Goal: Feedback & Contribution: Contribute content

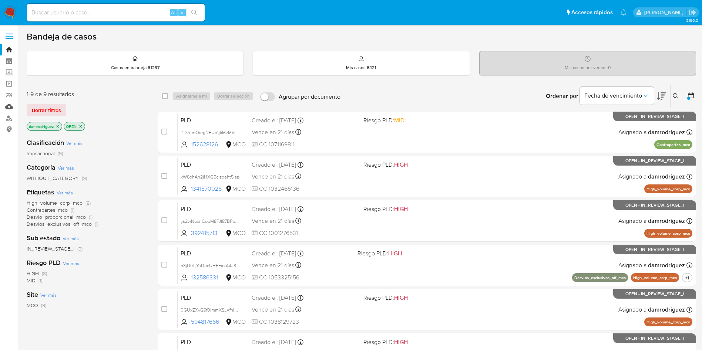
click at [3, 108] on link "Mulan" at bounding box center [44, 106] width 88 height 11
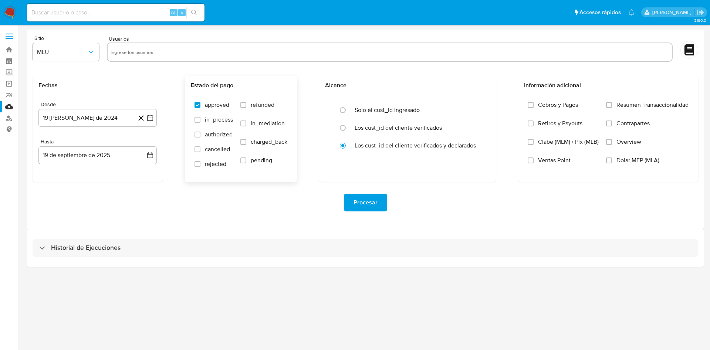
drag, startPoint x: 255, startPoint y: 106, endPoint x: 278, endPoint y: 145, distance: 45.0
click at [255, 106] on span "refunded" at bounding box center [263, 104] width 24 height 7
click at [246, 106] on input "refunded" at bounding box center [243, 105] width 6 height 6
checkbox input "true"
click at [271, 145] on span "charged_back" at bounding box center [269, 141] width 37 height 7
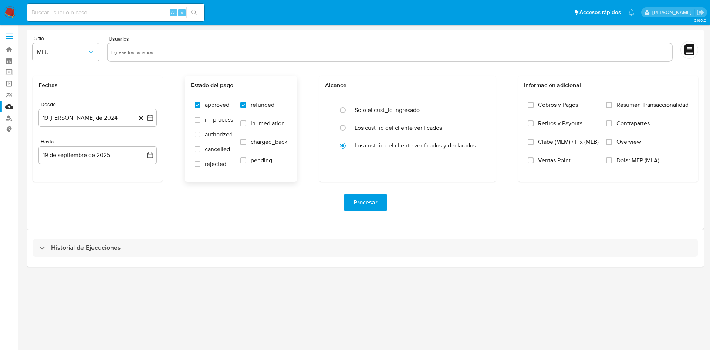
click at [246, 145] on input "charged_back" at bounding box center [243, 142] width 6 height 6
checkbox input "true"
click at [171, 212] on div "Procesar" at bounding box center [366, 202] width 666 height 41
click at [11, 9] on img at bounding box center [10, 12] width 13 height 13
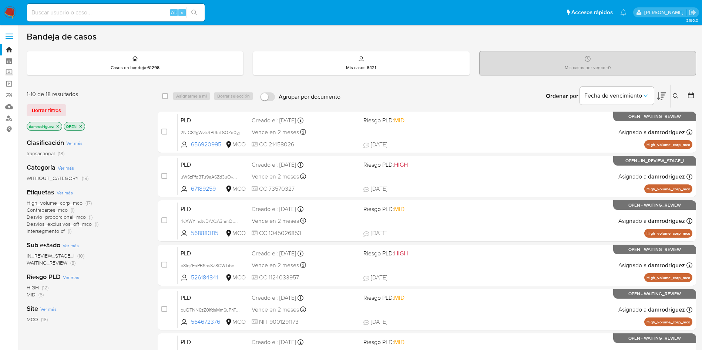
click at [150, 151] on div "1-10 de 18 resultados Borrar filtros damrodriguez OPEN Clasificación Ver más tr…" at bounding box center [361, 331] width 669 height 495
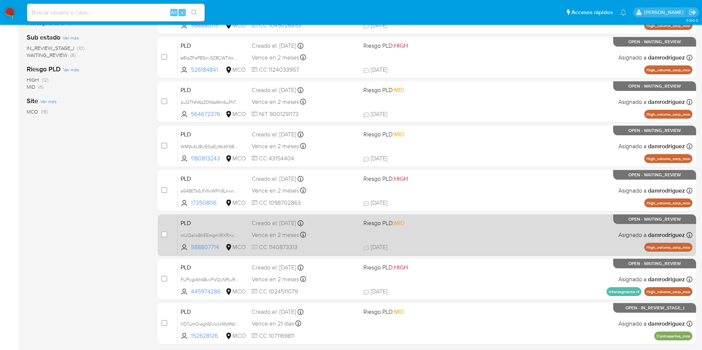
scroll to position [260, 0]
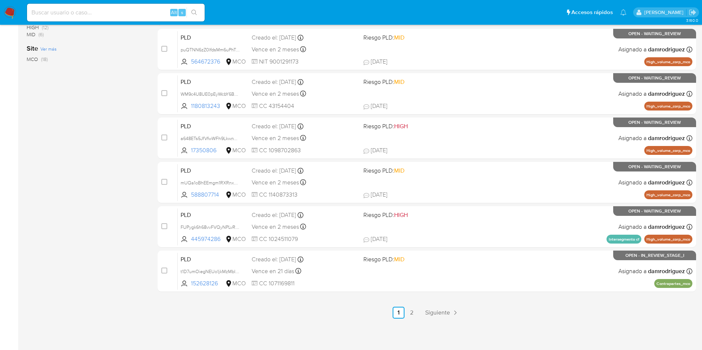
click at [419, 319] on div "3.160.0" at bounding box center [361, 57] width 669 height 576
click at [413, 316] on link "2" at bounding box center [412, 313] width 12 height 12
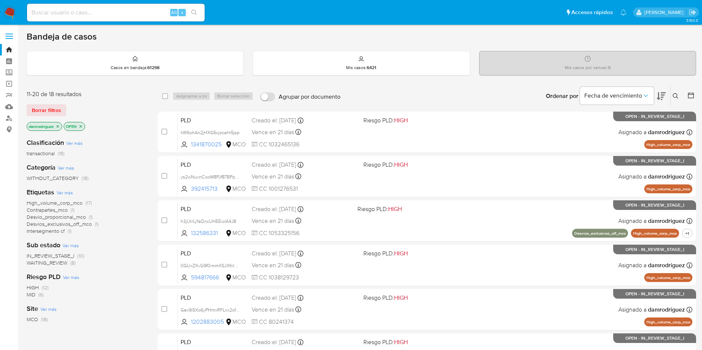
click at [86, 18] on div "Alt s" at bounding box center [116, 13] width 178 height 18
click at [87, 14] on input at bounding box center [116, 13] width 178 height 10
paste input "kW6ohAn2jHXG5cjzoaht5jsp"
type input "kW6ohAn2jHXG5cjzoaht5jsp"
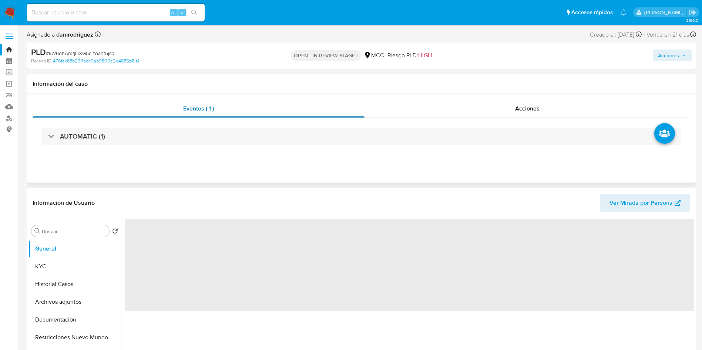
drag, startPoint x: 466, startPoint y: 107, endPoint x: 259, endPoint y: 106, distance: 207.1
click at [466, 107] on div "Acciones" at bounding box center [526, 109] width 325 height 18
select select "10"
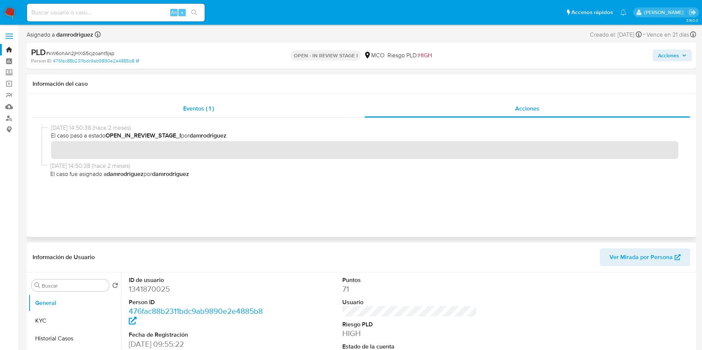
click at [181, 104] on div "Eventos ( 1 )" at bounding box center [199, 109] width 332 height 18
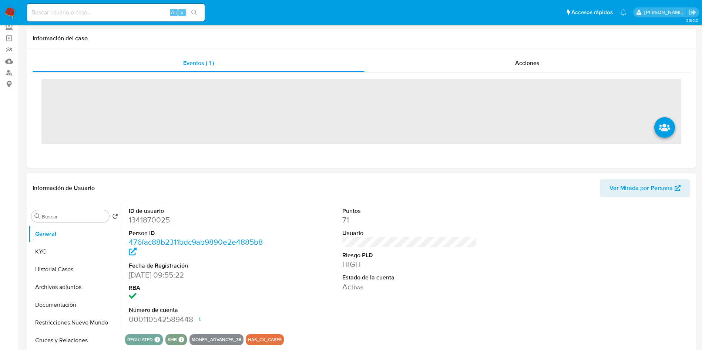
scroll to position [55, 0]
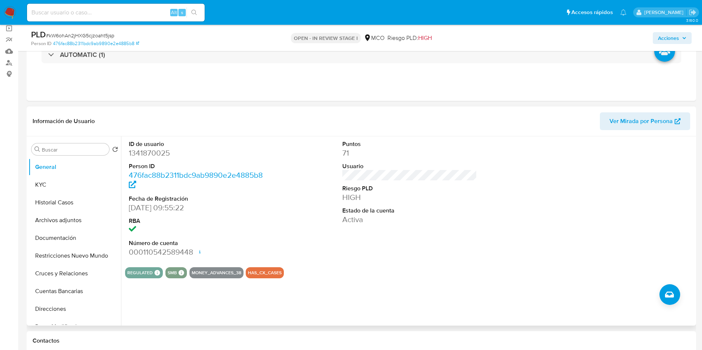
click at [157, 152] on dd "1341870025" at bounding box center [196, 153] width 135 height 10
copy dd "1341870025"
click at [72, 220] on button "Archivos adjuntos" at bounding box center [71, 221] width 87 height 18
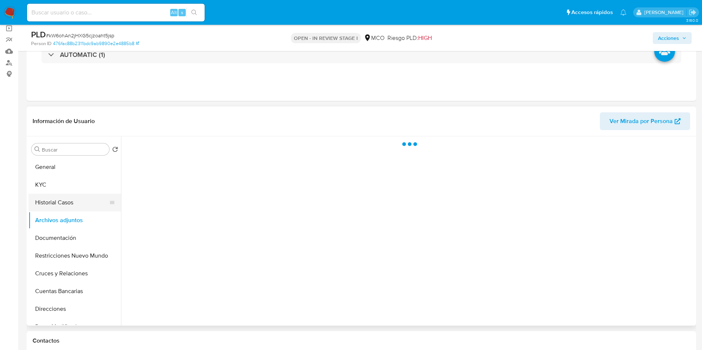
click at [65, 201] on button "Historial Casos" at bounding box center [71, 203] width 87 height 18
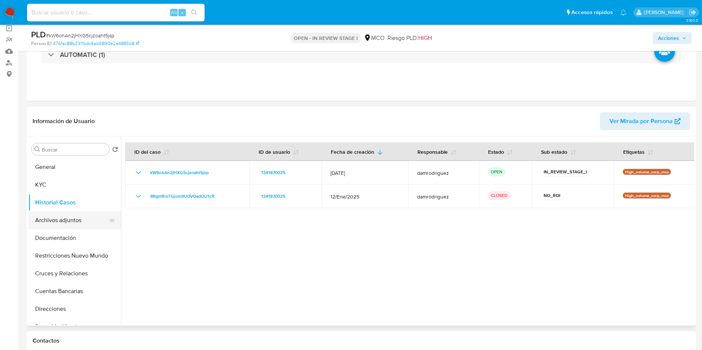
click at [54, 216] on button "Archivos adjuntos" at bounding box center [71, 221] width 87 height 18
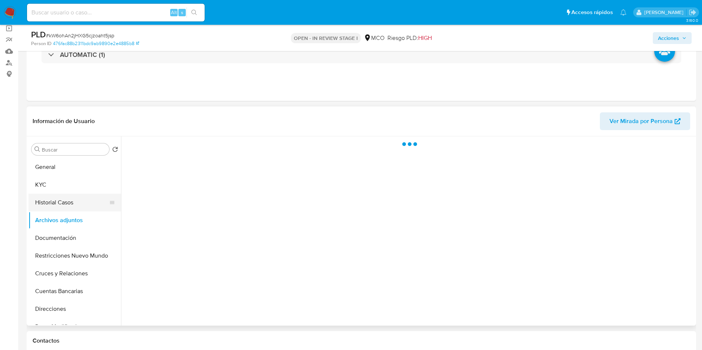
click at [55, 202] on button "Historial Casos" at bounding box center [71, 203] width 87 height 18
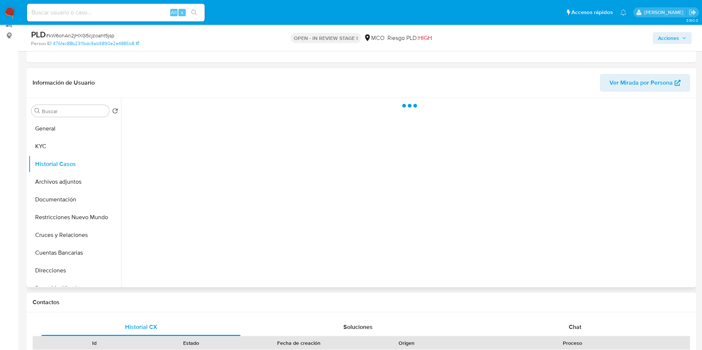
scroll to position [111, 0]
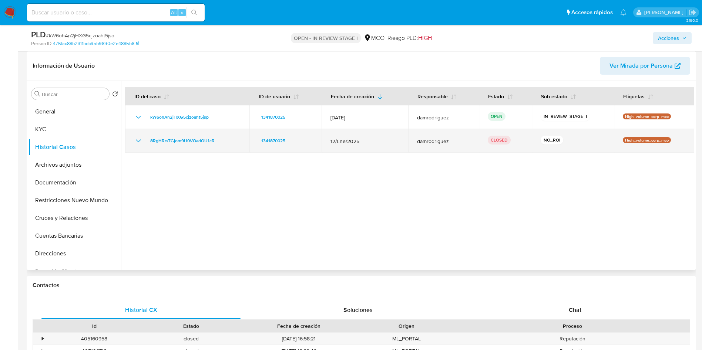
click at [139, 143] on icon "Mostrar/Ocultar" at bounding box center [138, 140] width 9 height 9
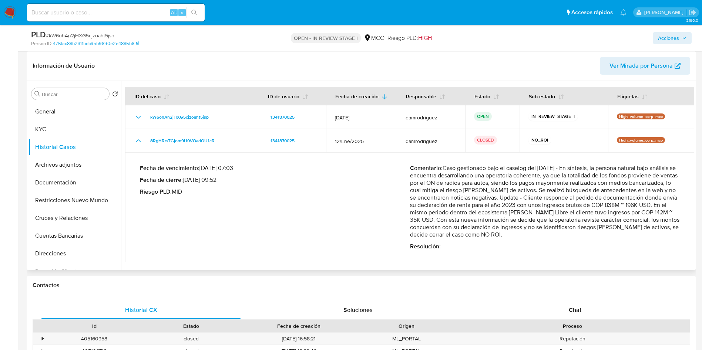
drag, startPoint x: 598, startPoint y: 199, endPoint x: 500, endPoint y: 220, distance: 100.5
click at [500, 220] on p "Comentario : Caso gestionado bajo el caselog del 23/01/2025 - En síntesis, la p…" at bounding box center [545, 202] width 270 height 74
drag, startPoint x: 577, startPoint y: 221, endPoint x: 653, endPoint y: 222, distance: 76.2
click at [653, 222] on p "Comentario : Caso gestionado bajo el caselog del 23/01/2025 - En síntesis, la p…" at bounding box center [545, 202] width 270 height 74
drag, startPoint x: 488, startPoint y: 228, endPoint x: 651, endPoint y: 225, distance: 163.5
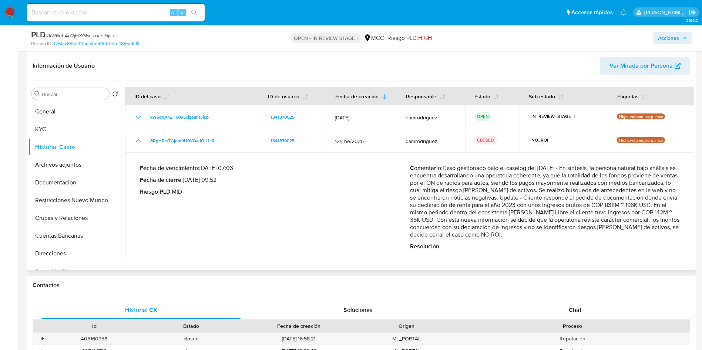
click at [651, 225] on p "Comentario : Caso gestionado bajo el caselog del 23/01/2025 - En síntesis, la p…" at bounding box center [545, 202] width 270 height 74
click at [450, 218] on p "Comentario : Caso gestionado bajo el caselog del 23/01/2025 - En síntesis, la p…" at bounding box center [545, 202] width 270 height 74
drag, startPoint x: 445, startPoint y: 221, endPoint x: 460, endPoint y: 221, distance: 14.8
click at [460, 221] on p "Comentario : Caso gestionado bajo el caselog del 23/01/2025 - En síntesis, la p…" at bounding box center [545, 202] width 270 height 74
click at [71, 171] on button "Archivos adjuntos" at bounding box center [71, 165] width 87 height 18
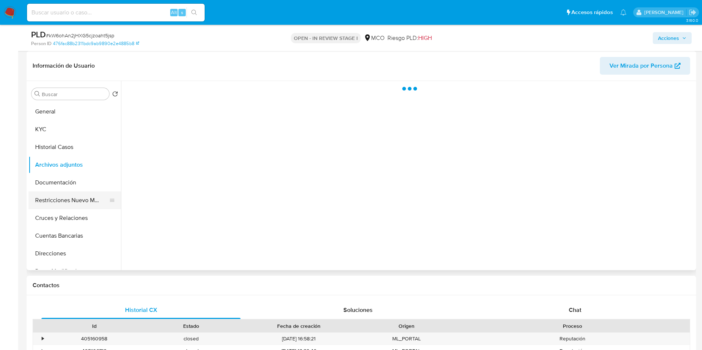
click at [71, 195] on button "Restricciones Nuevo Mundo" at bounding box center [71, 201] width 87 height 18
click at [58, 178] on button "Documentación" at bounding box center [71, 183] width 87 height 18
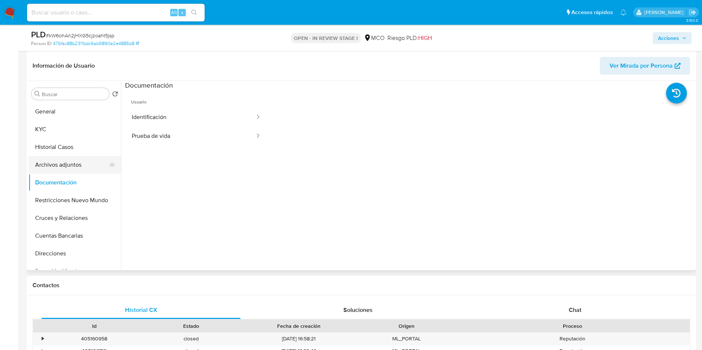
click at [65, 166] on button "Archivos adjuntos" at bounding box center [71, 165] width 87 height 18
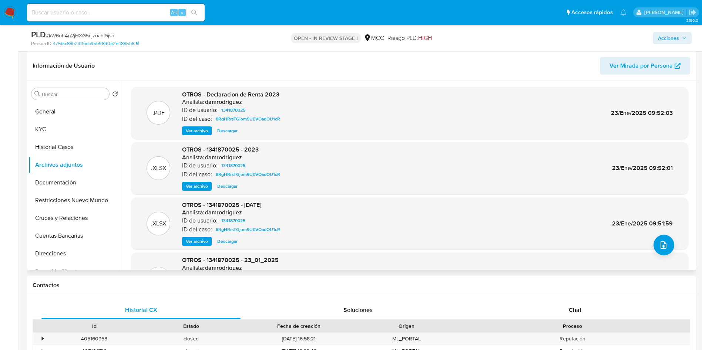
click at [189, 131] on span "Ver archivo" at bounding box center [197, 130] width 22 height 7
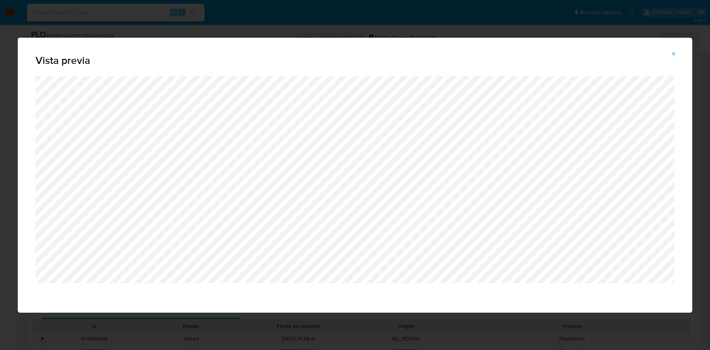
click at [672, 54] on icon "Attachment preview" at bounding box center [674, 54] width 6 height 6
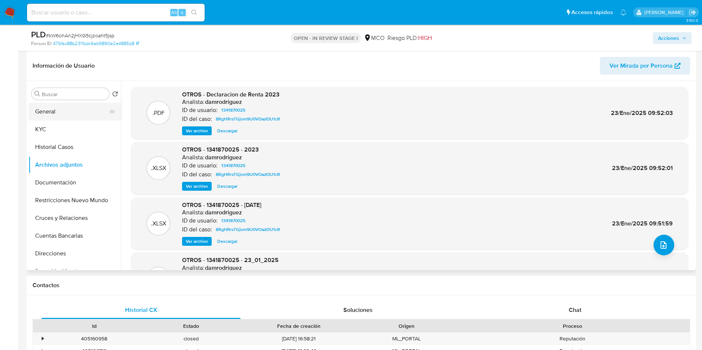
click at [41, 114] on button "General" at bounding box center [71, 112] width 87 height 18
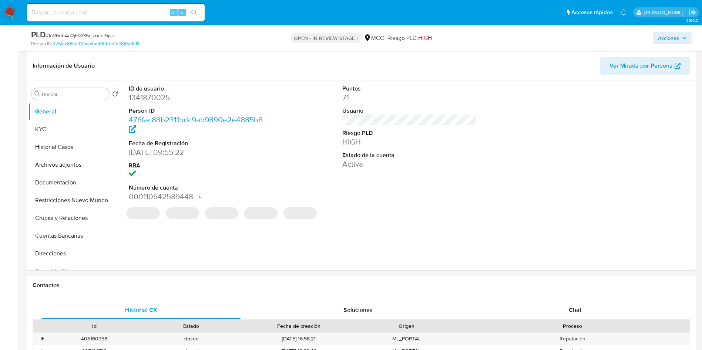
click at [153, 99] on dd "1341870025" at bounding box center [196, 97] width 135 height 10
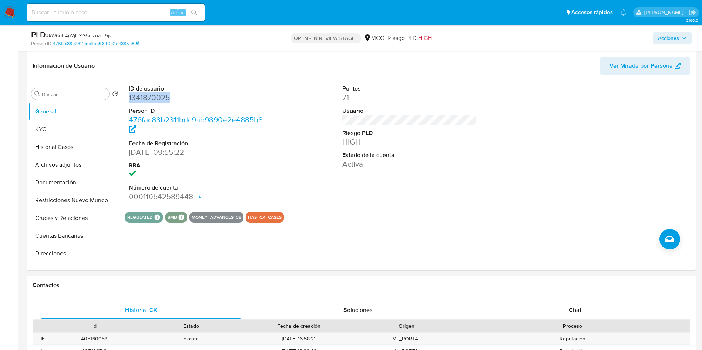
copy dd "1341870025"
click at [67, 189] on button "Documentación" at bounding box center [71, 183] width 87 height 18
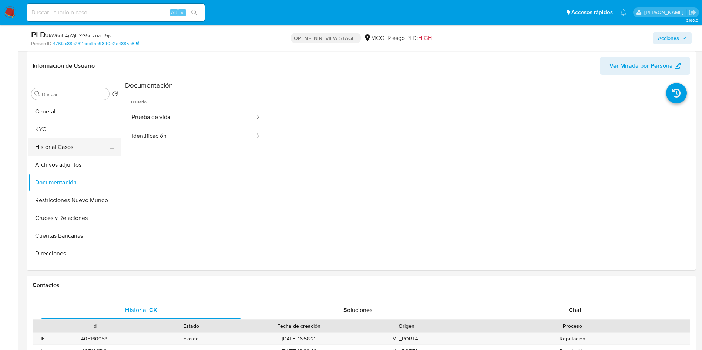
click at [81, 151] on button "Historial Casos" at bounding box center [71, 147] width 87 height 18
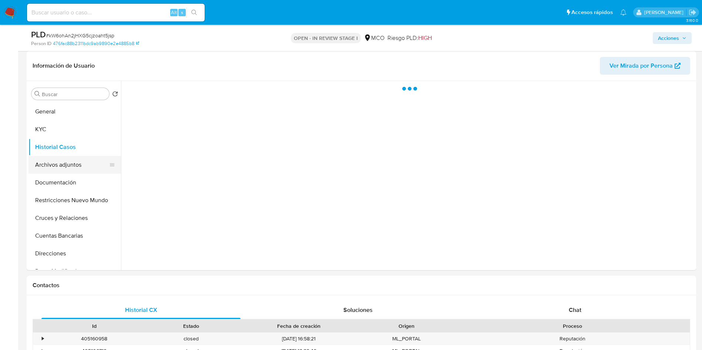
click at [75, 164] on button "Archivos adjuntos" at bounding box center [71, 165] width 87 height 18
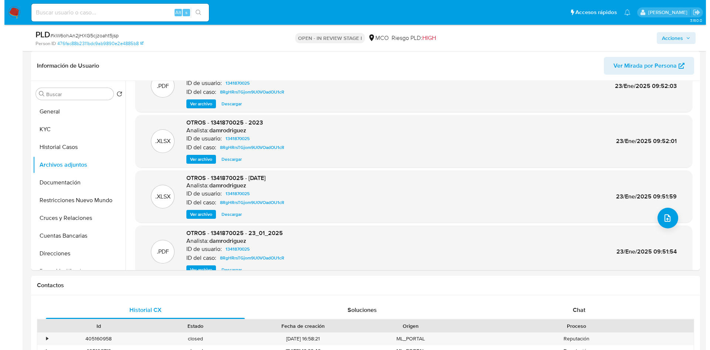
scroll to position [41, 0]
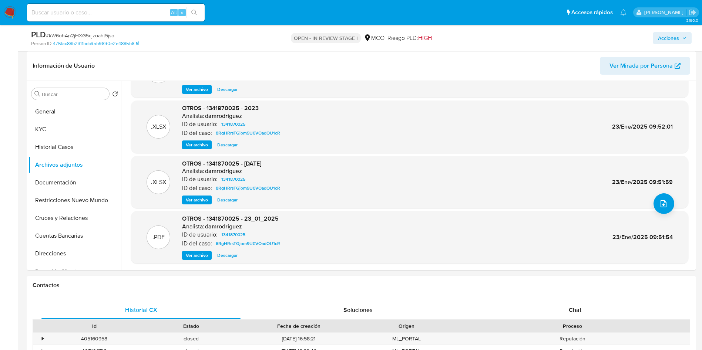
click at [193, 254] on span "Ver archivo" at bounding box center [197, 255] width 22 height 7
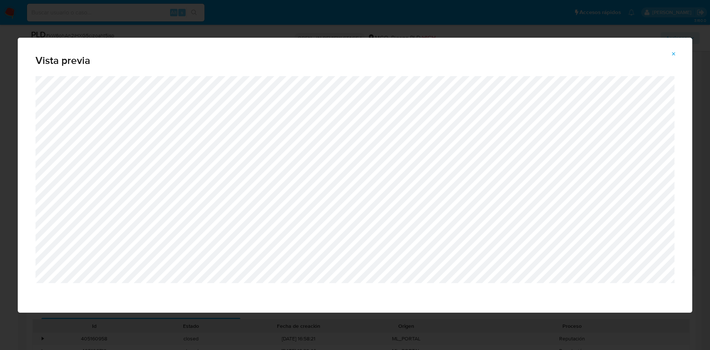
click at [675, 55] on icon "Attachment preview" at bounding box center [673, 53] width 3 height 3
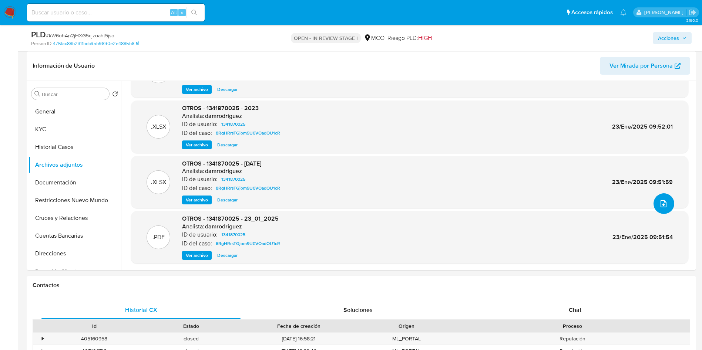
click at [659, 201] on icon "upload-file" at bounding box center [663, 203] width 9 height 9
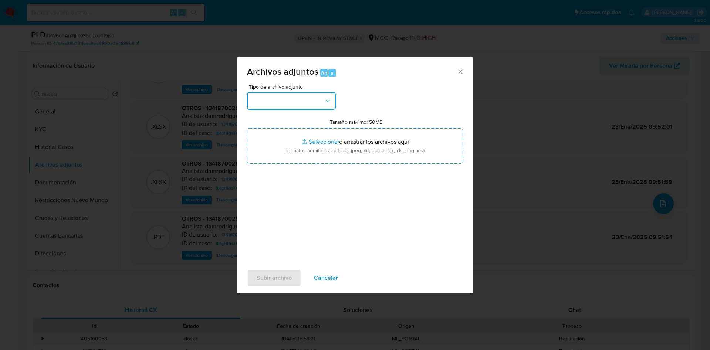
click at [300, 98] on button "button" at bounding box center [291, 101] width 89 height 18
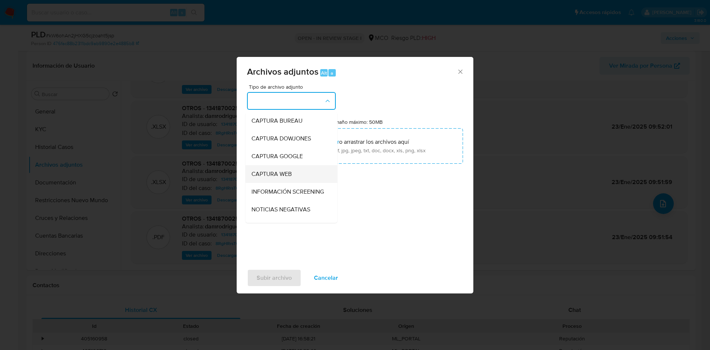
scroll to position [55, 0]
click at [283, 195] on div "OTROS" at bounding box center [288, 190] width 75 height 18
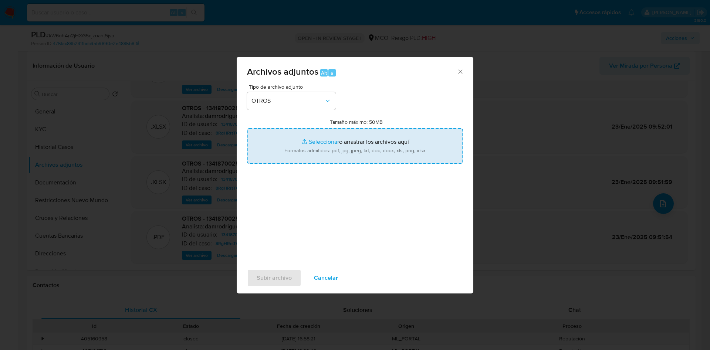
click at [342, 148] on input "Tamaño máximo: 50MB Seleccionar archivos" at bounding box center [355, 146] width 216 height 36
type input "C:\fakepath\1341870025 - 19_09_2025.pdf"
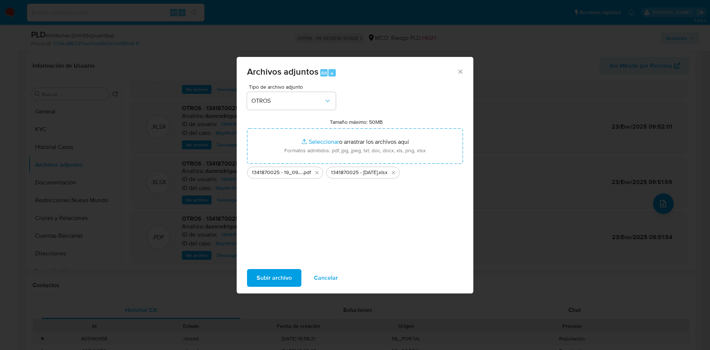
click at [261, 281] on span "Subir archivo" at bounding box center [274, 278] width 35 height 16
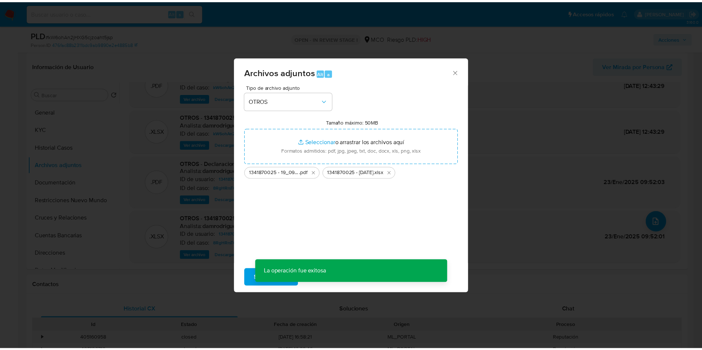
scroll to position [24, 0]
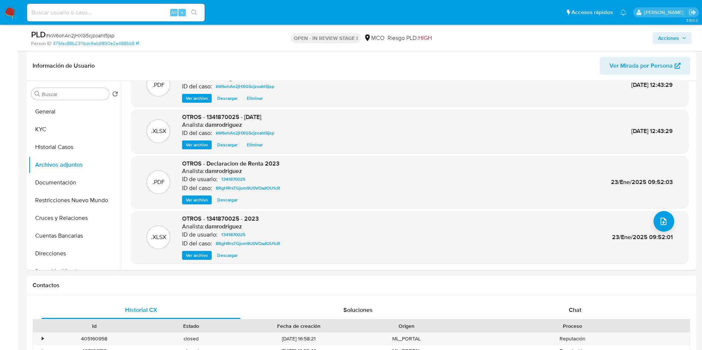
click at [670, 31] on div "Acciones" at bounding box center [582, 37] width 218 height 17
click at [659, 39] on span "Acciones" at bounding box center [668, 38] width 21 height 12
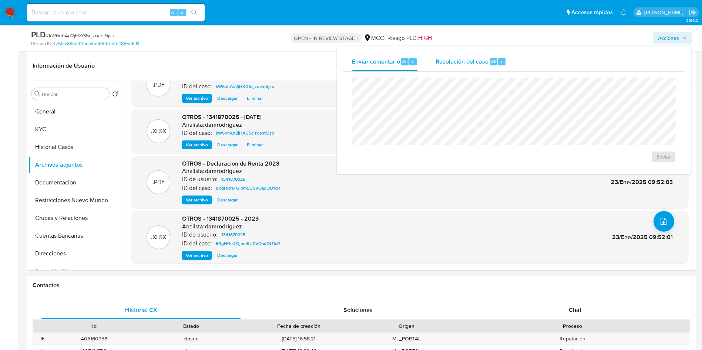
click at [462, 70] on div "Resolución del caso Alt r" at bounding box center [470, 61] width 71 height 19
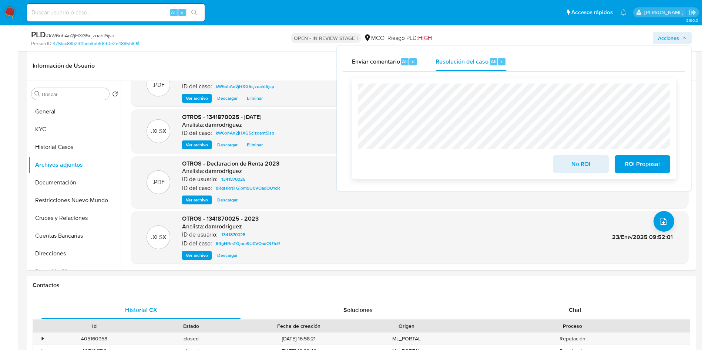
click at [574, 165] on span "No ROI" at bounding box center [580, 164] width 36 height 16
